Goal: Task Accomplishment & Management: Complete application form

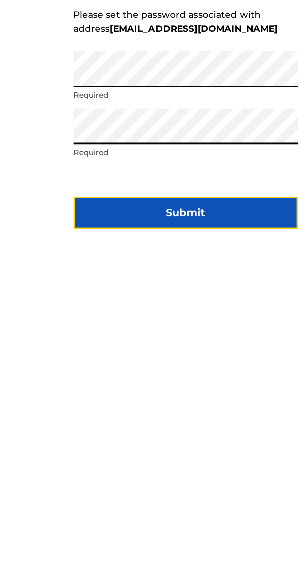
click at [114, 352] on button "Submit" at bounding box center [149, 344] width 111 height 16
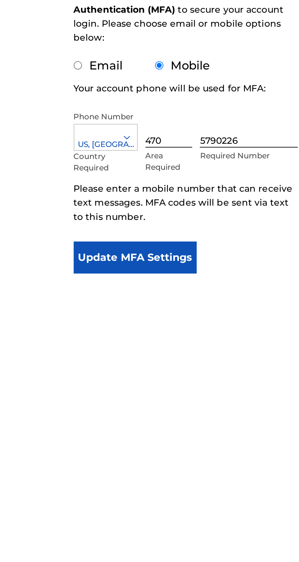
scroll to position [37, 0]
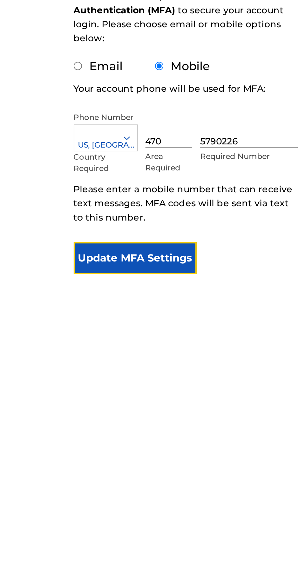
click at [115, 228] on button "Update MFA Settings" at bounding box center [124, 236] width 61 height 16
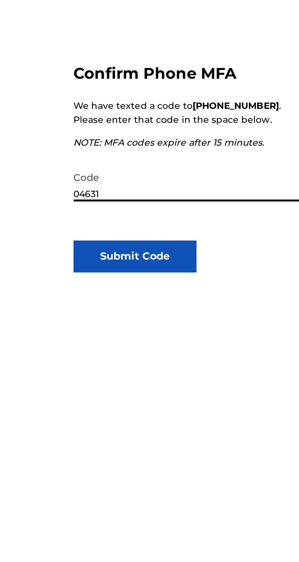
type input "046318"
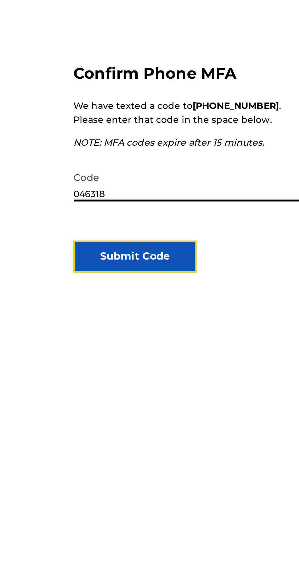
click at [106, 168] on button "Submit Code" at bounding box center [124, 171] width 61 height 16
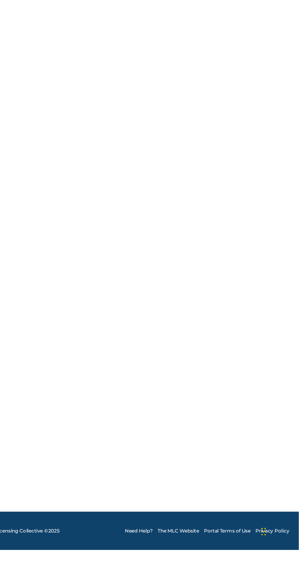
scroll to position [0, 0]
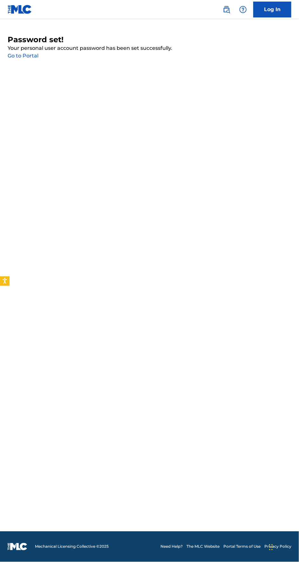
click at [16, 57] on link "Go to Portal" at bounding box center [23, 56] width 31 height 6
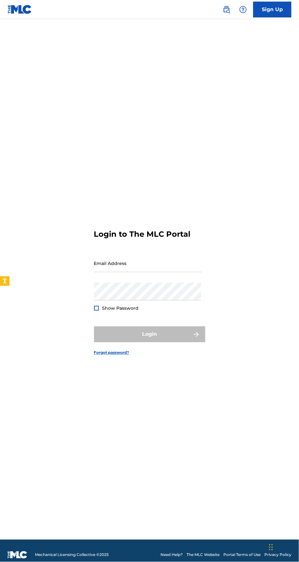
click at [108, 272] on input "Email Address" at bounding box center [147, 263] width 107 height 18
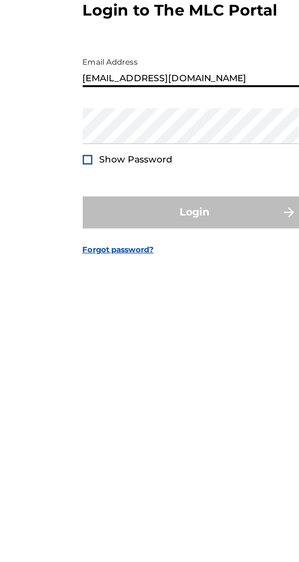
type input "[EMAIL_ADDRESS][DOMAIN_NAME]"
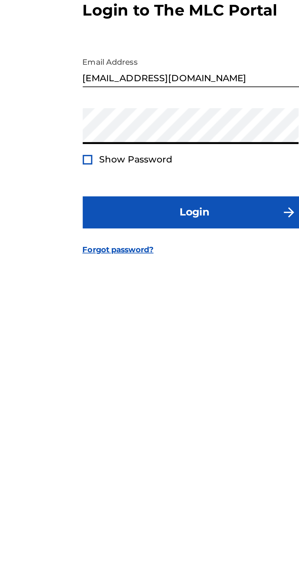
click at [95, 311] on div at bounding box center [96, 308] width 5 height 5
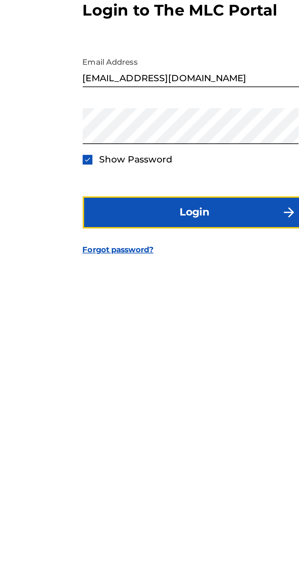
click at [105, 342] on button "Login" at bounding box center [149, 334] width 111 height 16
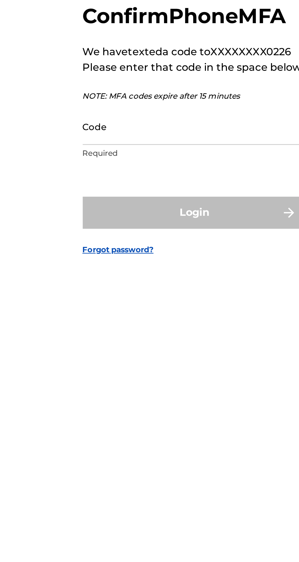
click at [106, 300] on input "Code" at bounding box center [147, 291] width 107 height 18
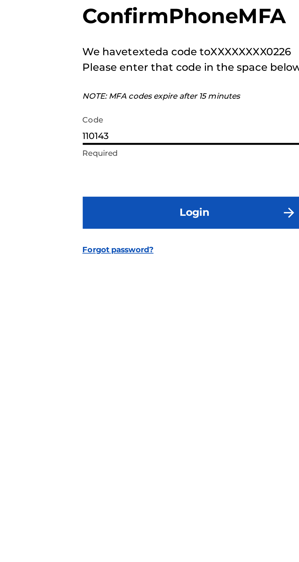
type input "110143"
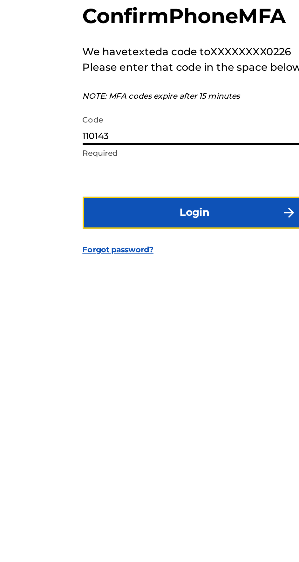
click at [115, 342] on button "Login" at bounding box center [149, 334] width 111 height 16
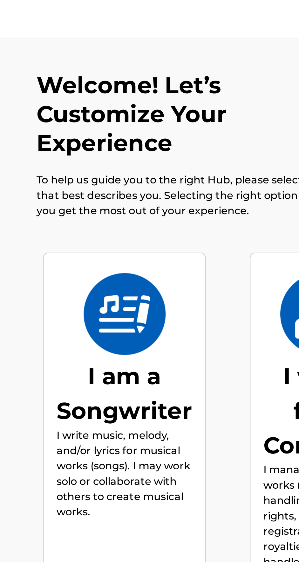
click at [110, 178] on div "I am a Songwriter" at bounding box center [114, 195] width 67 height 34
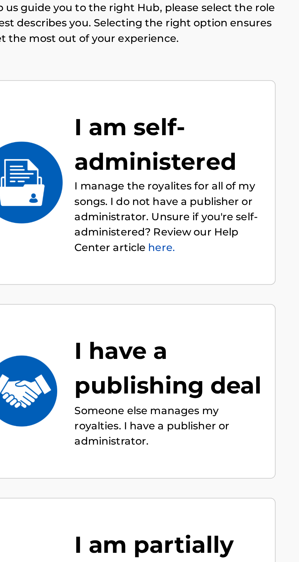
click at [143, 177] on p "I manage the royalites for all of my songs. I do not have a publisher or admini…" at bounding box center [171, 193] width 93 height 38
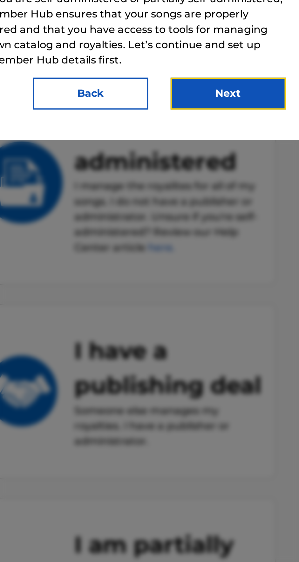
click at [194, 140] on button "Next" at bounding box center [200, 132] width 57 height 16
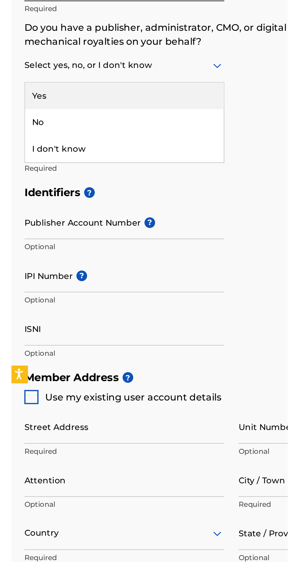
scroll to position [227, 0]
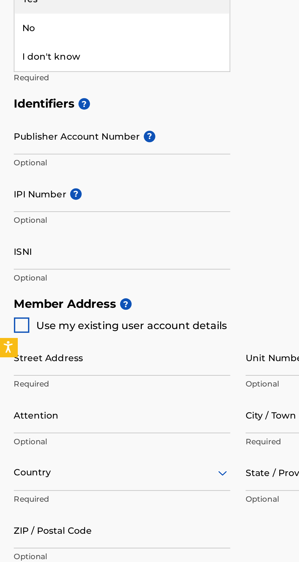
click at [20, 130] on div "No" at bounding box center [61, 122] width 107 height 14
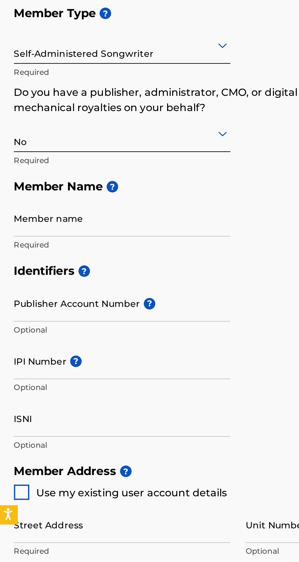
click at [42, 143] on input "Member name" at bounding box center [61, 134] width 107 height 18
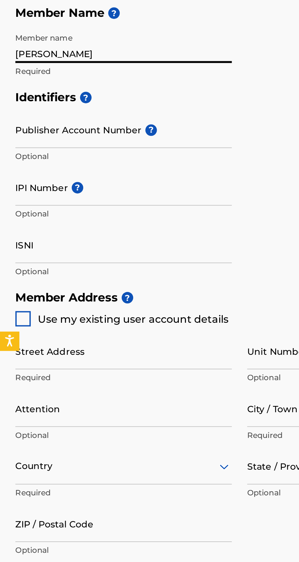
type input "[PERSON_NAME]"
click at [61, 185] on input "Publisher Account Number ?" at bounding box center [61, 176] width 107 height 18
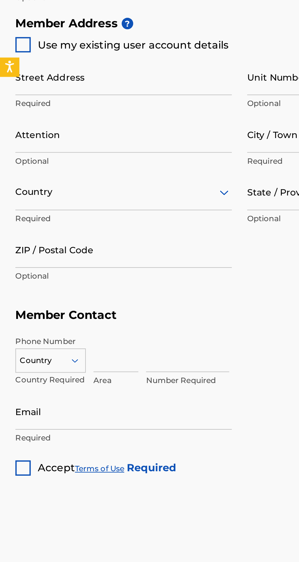
click at [11, 274] on div at bounding box center [12, 270] width 8 height 8
type input "[STREET_ADDRESS]"
type input "[GEOGRAPHIC_DATA]"
type input "30309"
type input "470"
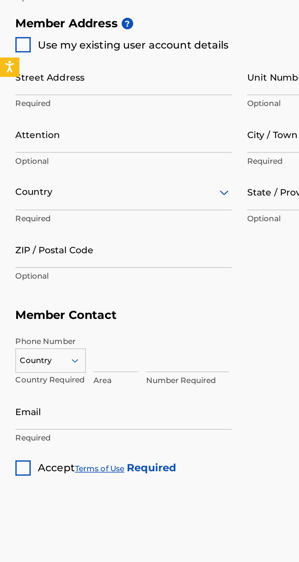
type input "5790226"
type input "[EMAIL_ADDRESS][DOMAIN_NAME]"
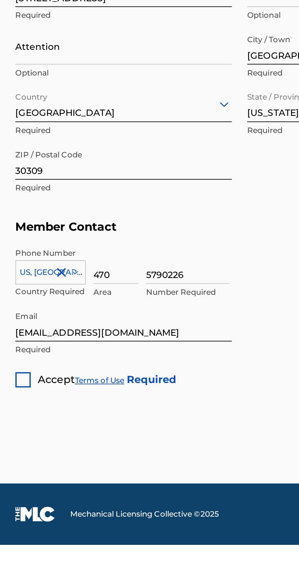
click at [10, 484] on div at bounding box center [12, 480] width 8 height 8
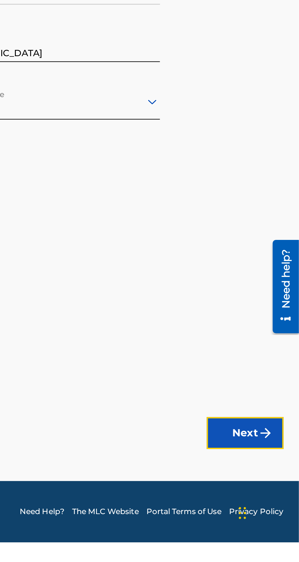
click at [277, 516] on button "Next" at bounding box center [272, 508] width 38 height 16
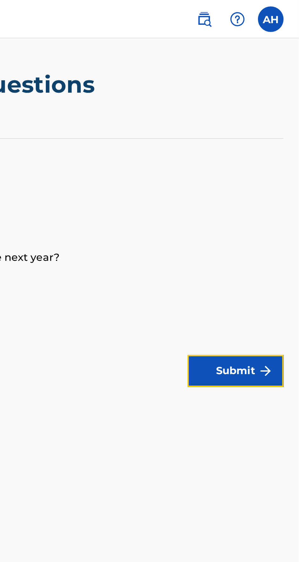
click at [270, 176] on button "Submit" at bounding box center [267, 184] width 48 height 16
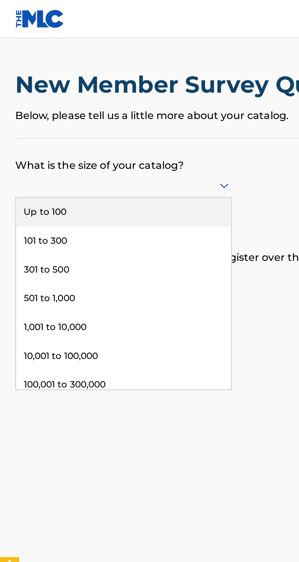
click at [67, 106] on div "Up to 100" at bounding box center [61, 105] width 107 height 14
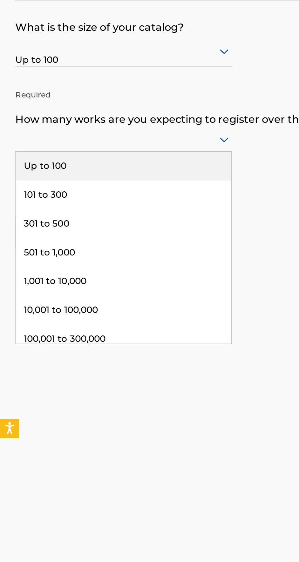
click at [85, 151] on div "Up to 100" at bounding box center [61, 151] width 107 height 14
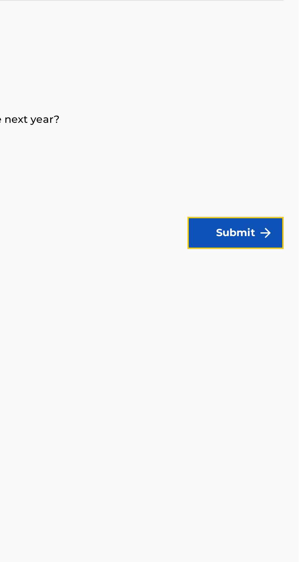
click at [274, 187] on button "Submit" at bounding box center [267, 184] width 48 height 16
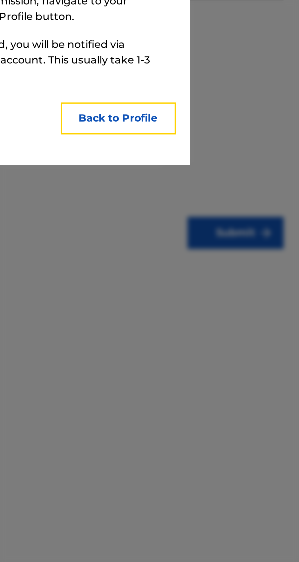
click at [216, 135] on button "Back to Profile" at bounding box center [209, 127] width 57 height 16
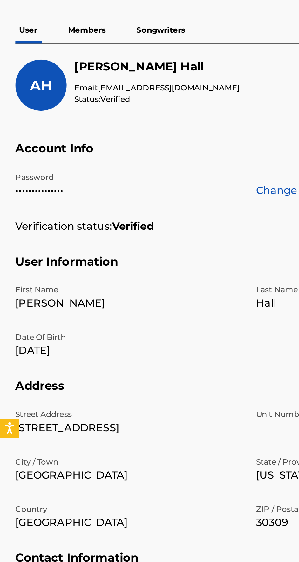
click at [90, 88] on p "Songwriters" at bounding box center [80, 83] width 28 height 13
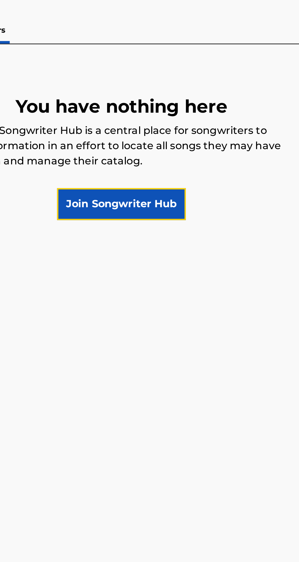
click at [165, 166] on link "Join Songwriter Hub" at bounding box center [149, 170] width 64 height 16
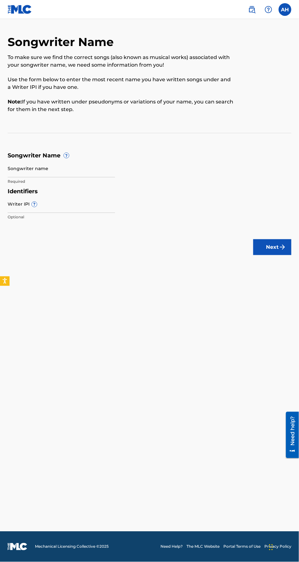
click at [81, 177] on input "Songwriter name" at bounding box center [61, 168] width 107 height 18
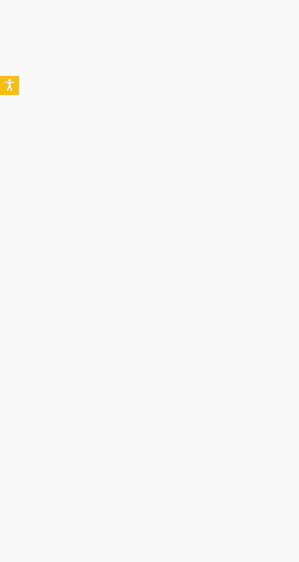
type input "[PERSON_NAME]"
click at [67, 213] on input "Writer IPI ?" at bounding box center [61, 204] width 107 height 18
click at [218, 224] on div "Identifiers Writer IPI ? MoneyTree1n1 IPI Number must contain at most 11 charac…" at bounding box center [149, 206] width 283 height 36
click at [68, 213] on input "MoneyTree1n1" at bounding box center [61, 204] width 107 height 18
type input "Mon"
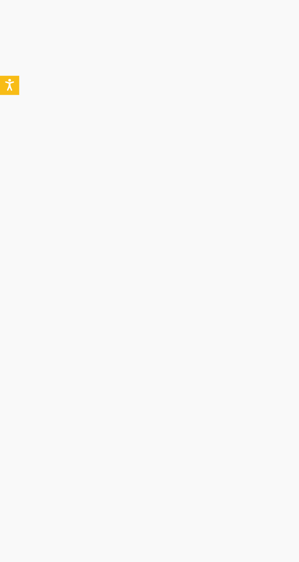
click at [133, 224] on div "Identifiers Writer IPI ? Optional" at bounding box center [149, 206] width 283 height 36
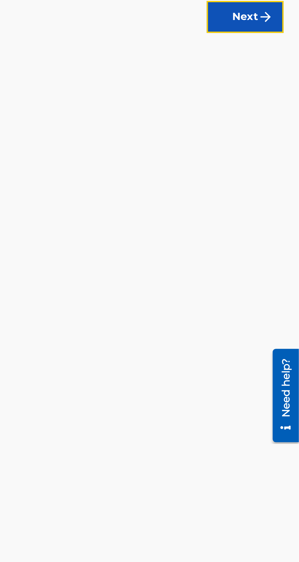
click at [275, 255] on button "Next" at bounding box center [272, 247] width 38 height 16
